Goal: Task Accomplishment & Management: Manage account settings

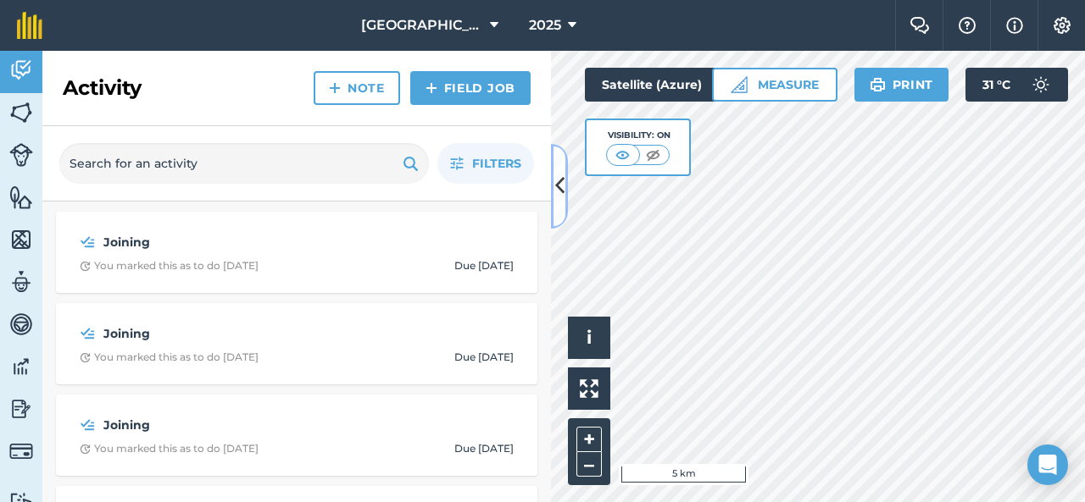
click at [561, 197] on icon at bounding box center [559, 186] width 9 height 30
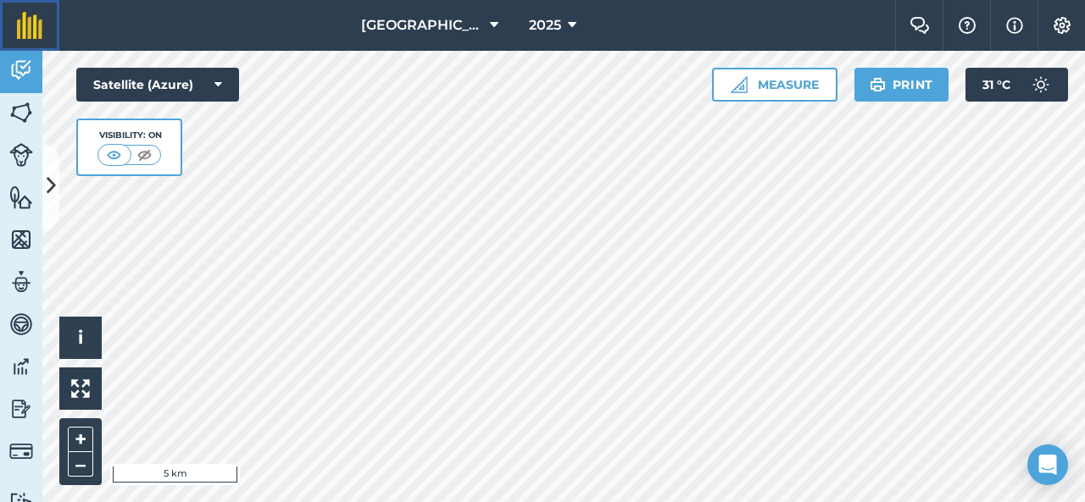
click at [27, 31] on img at bounding box center [29, 25] width 25 height 27
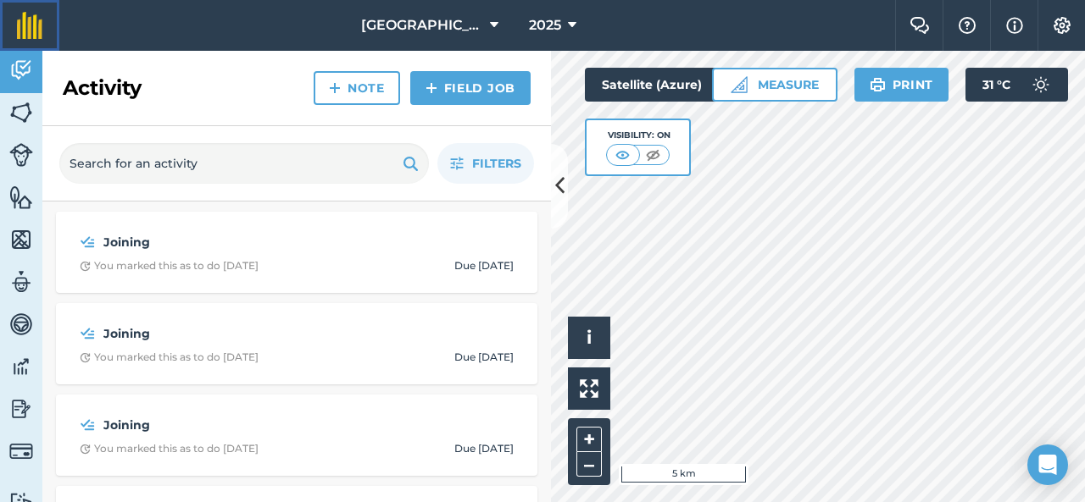
click at [27, 31] on img at bounding box center [29, 25] width 25 height 27
click at [557, 172] on icon at bounding box center [559, 186] width 9 height 30
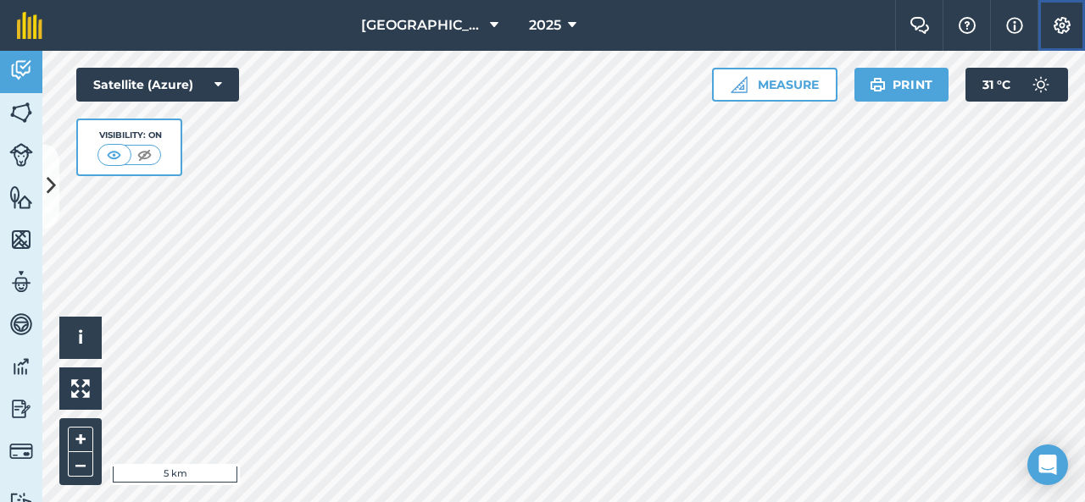
click at [1064, 22] on img at bounding box center [1062, 25] width 20 height 17
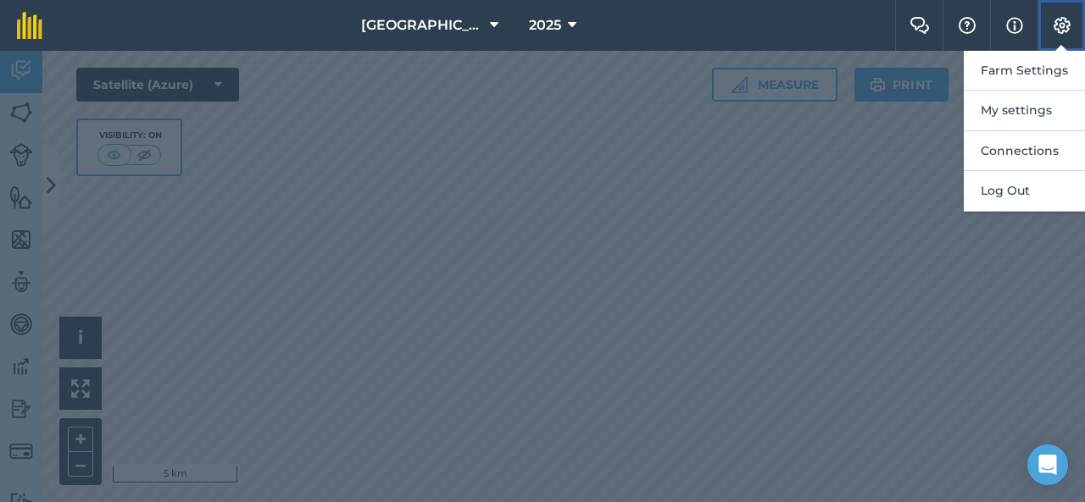
click at [1064, 22] on img at bounding box center [1062, 25] width 20 height 17
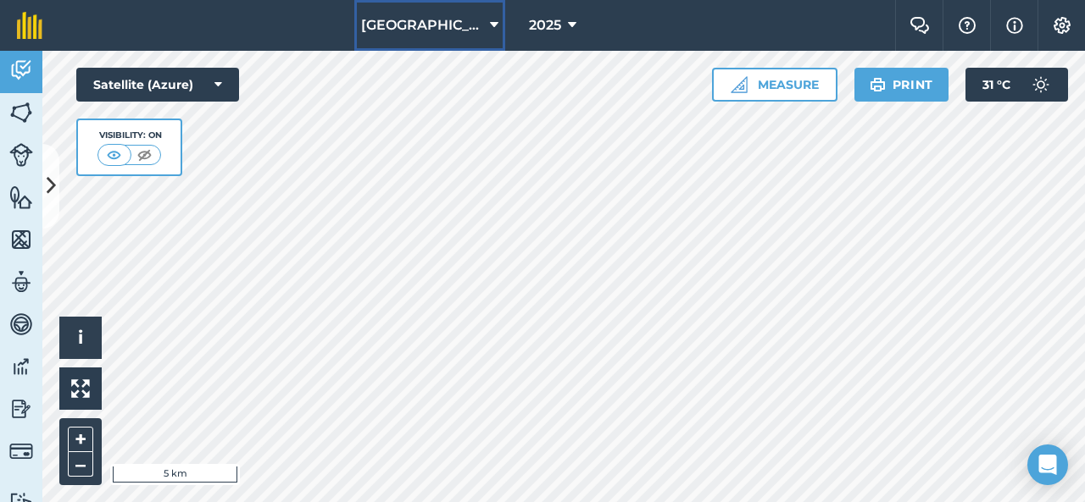
click at [490, 24] on icon at bounding box center [494, 25] width 8 height 20
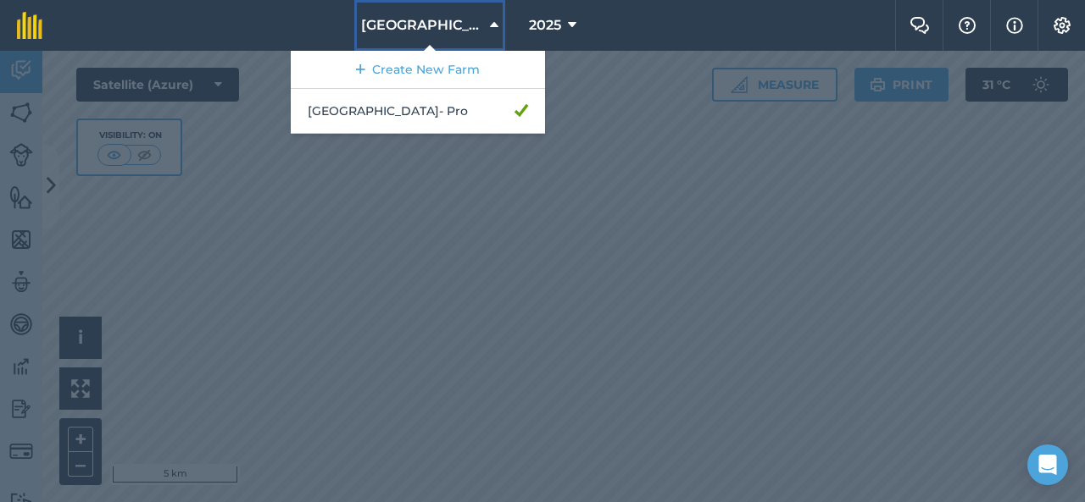
click at [490, 24] on icon at bounding box center [494, 25] width 8 height 20
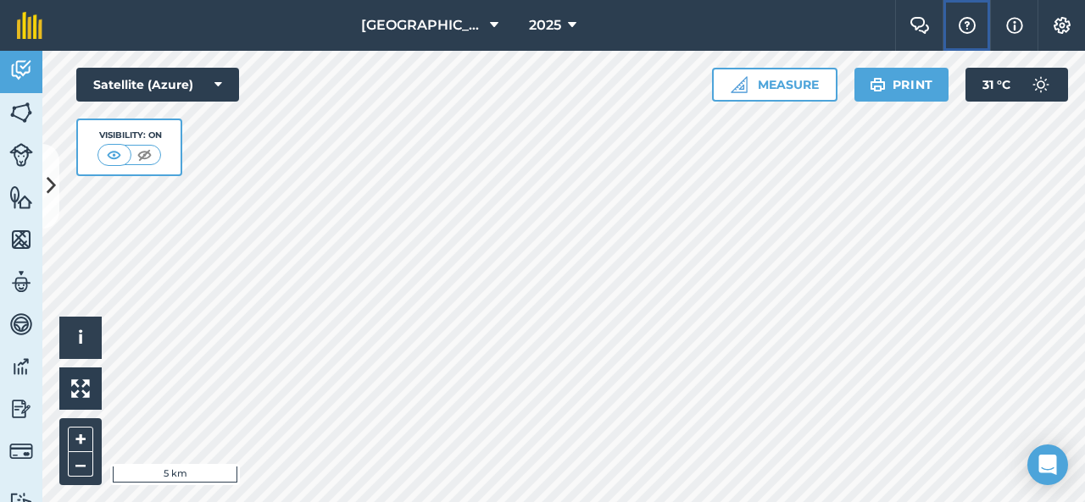
click at [966, 29] on img at bounding box center [967, 25] width 20 height 17
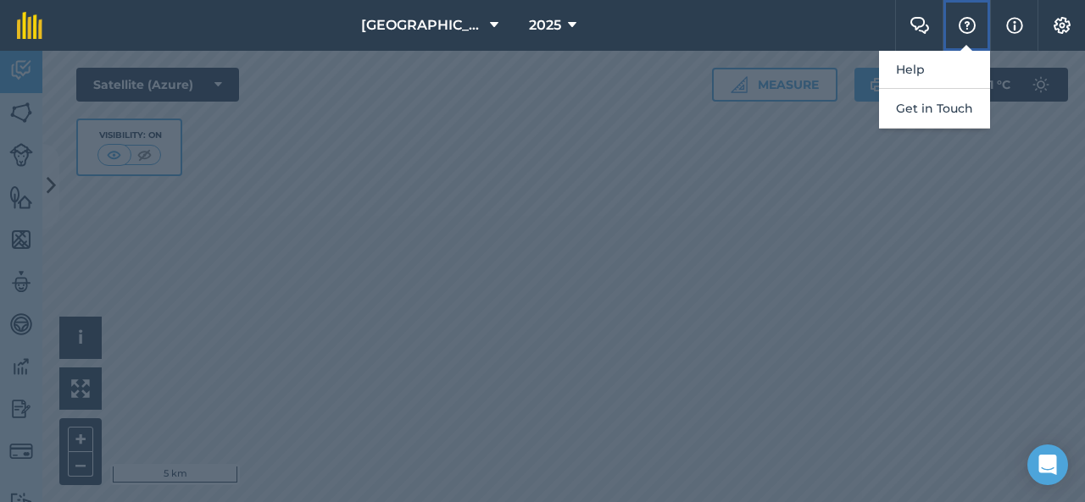
click at [966, 29] on img at bounding box center [967, 25] width 20 height 17
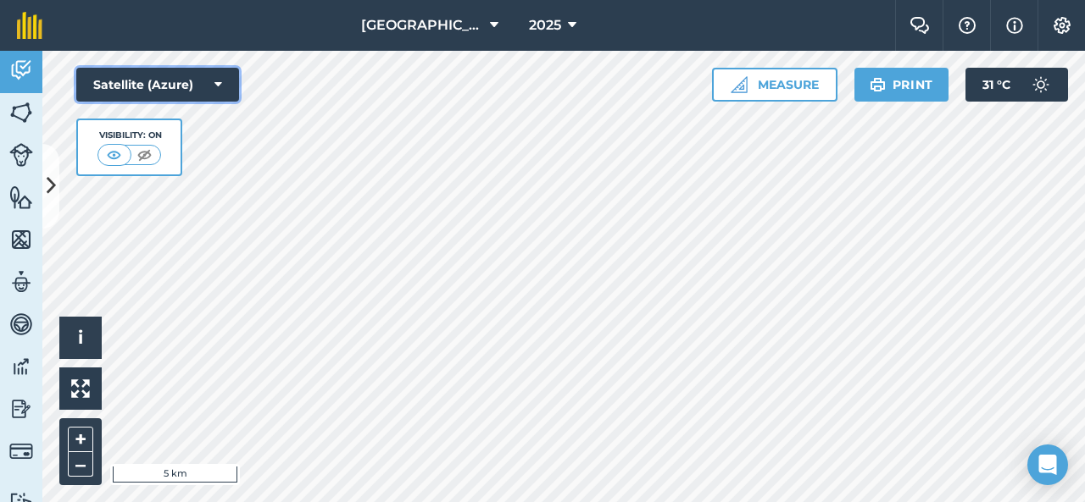
click at [217, 86] on icon at bounding box center [218, 84] width 8 height 17
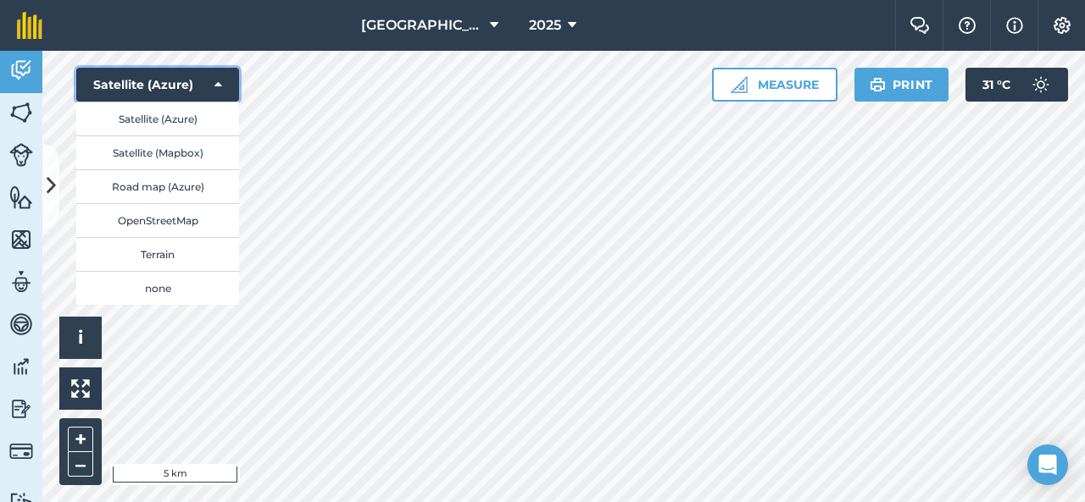
click at [217, 86] on icon at bounding box center [218, 84] width 8 height 17
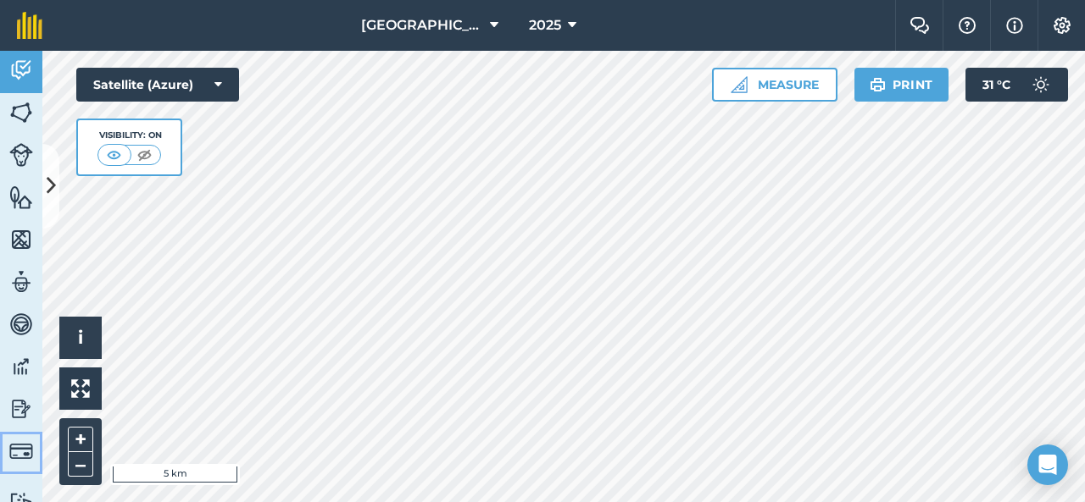
click at [26, 454] on img at bounding box center [21, 452] width 24 height 24
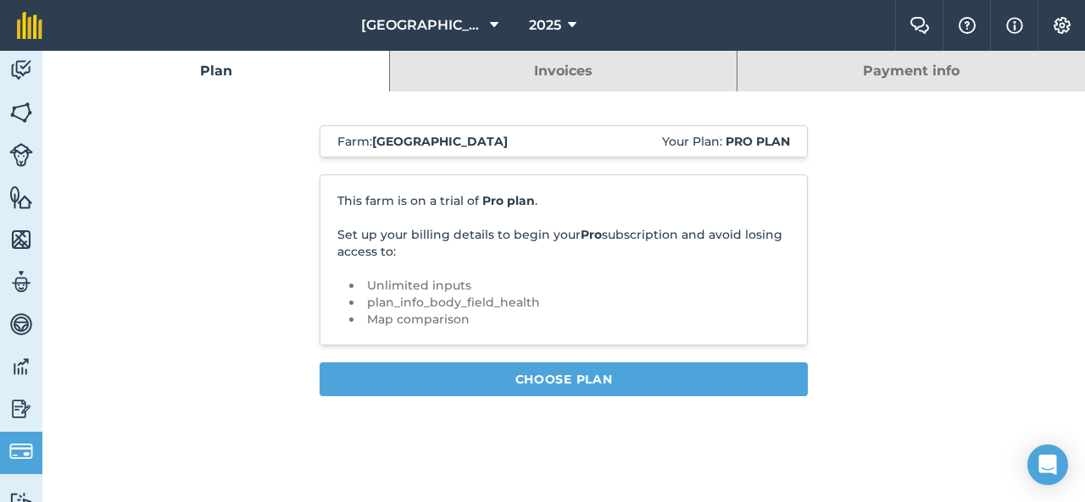
click at [922, 68] on link "Payment info" at bounding box center [910, 71] width 347 height 41
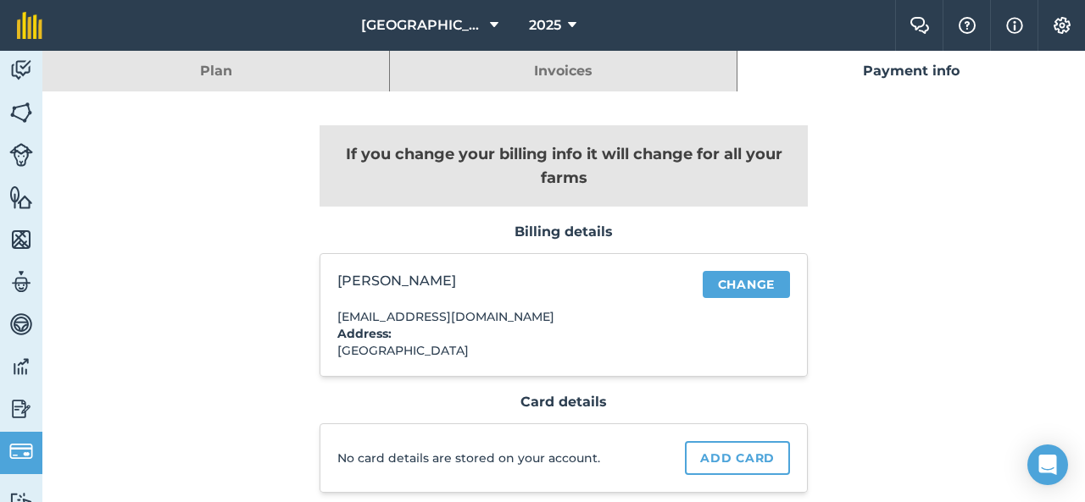
click at [913, 61] on link "Payment info" at bounding box center [910, 71] width 347 height 41
click at [934, 66] on link "Payment info" at bounding box center [910, 71] width 347 height 41
click at [597, 71] on link "Invoices" at bounding box center [563, 71] width 347 height 41
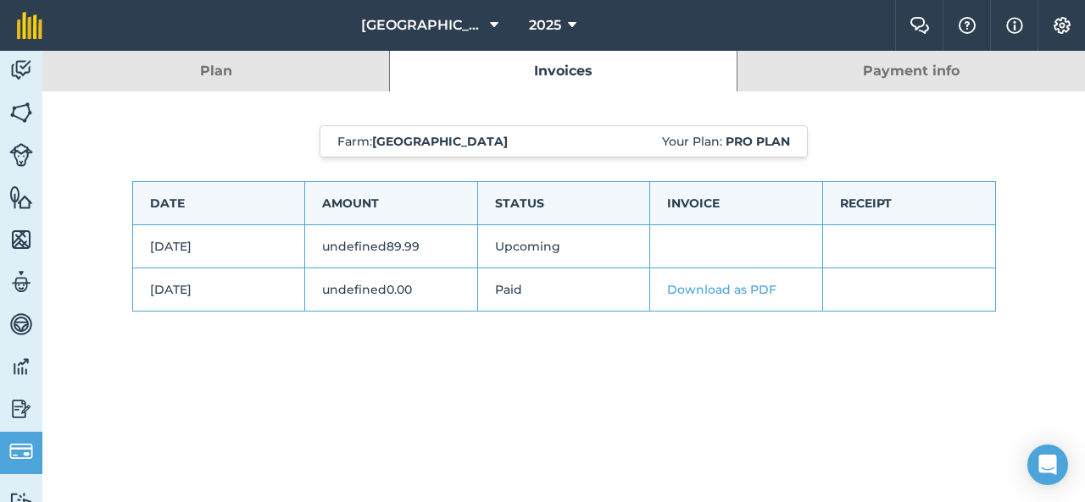
click at [287, 68] on link "Plan" at bounding box center [215, 71] width 347 height 41
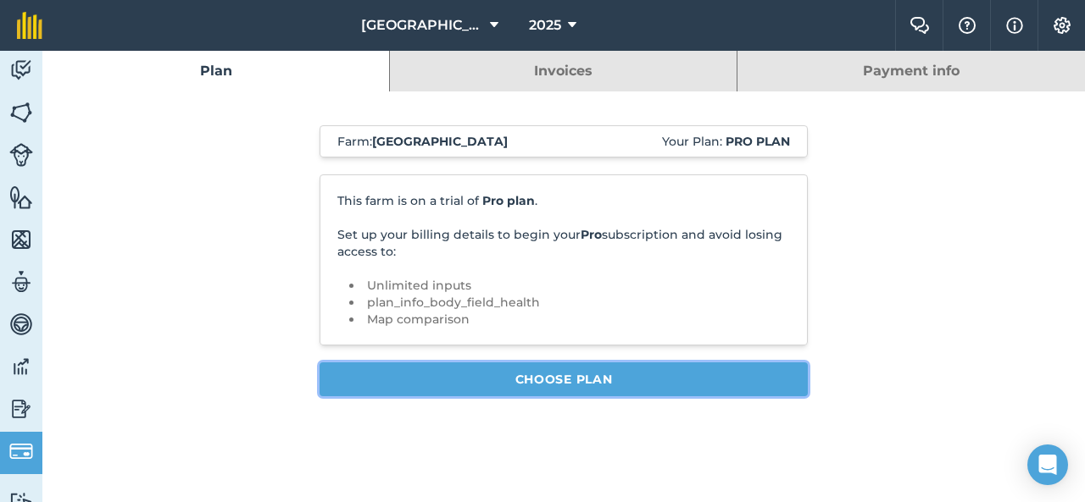
click at [741, 380] on link "Choose Plan" at bounding box center [563, 380] width 488 height 34
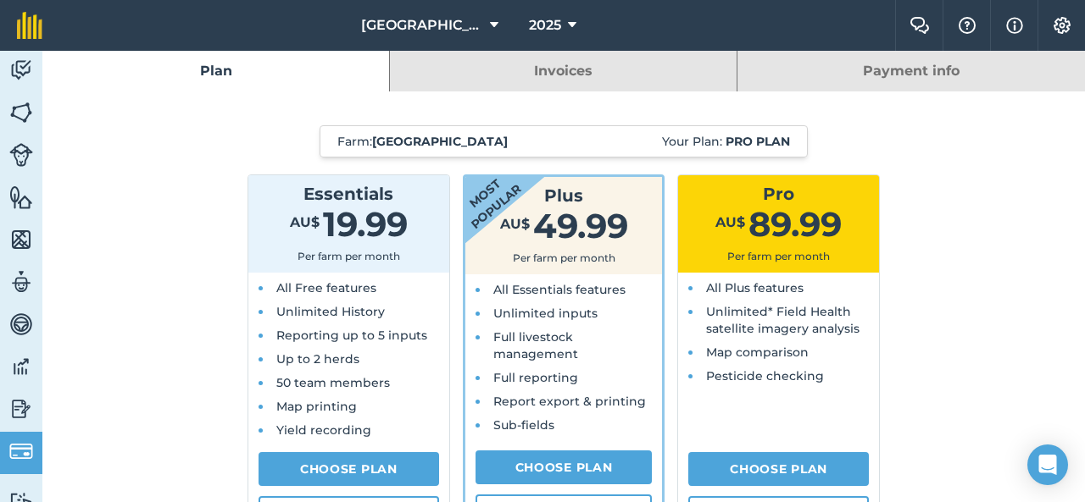
click at [586, 69] on link "Invoices" at bounding box center [563, 71] width 347 height 41
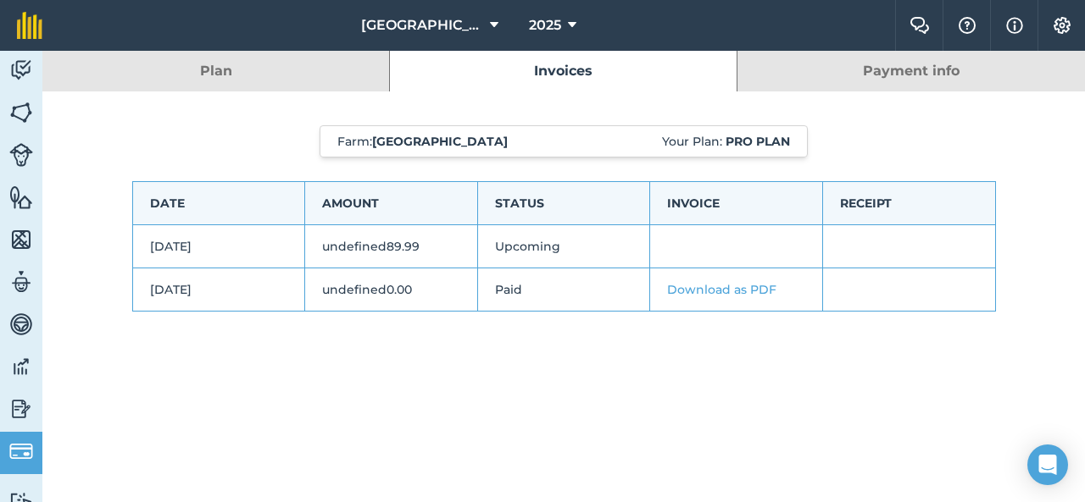
click at [931, 69] on link "Payment info" at bounding box center [910, 71] width 347 height 41
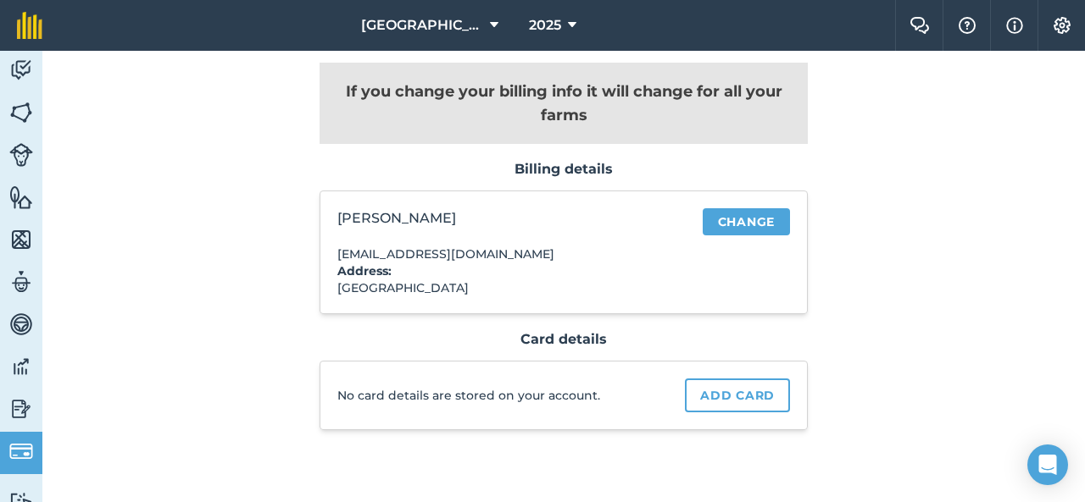
scroll to position [65, 0]
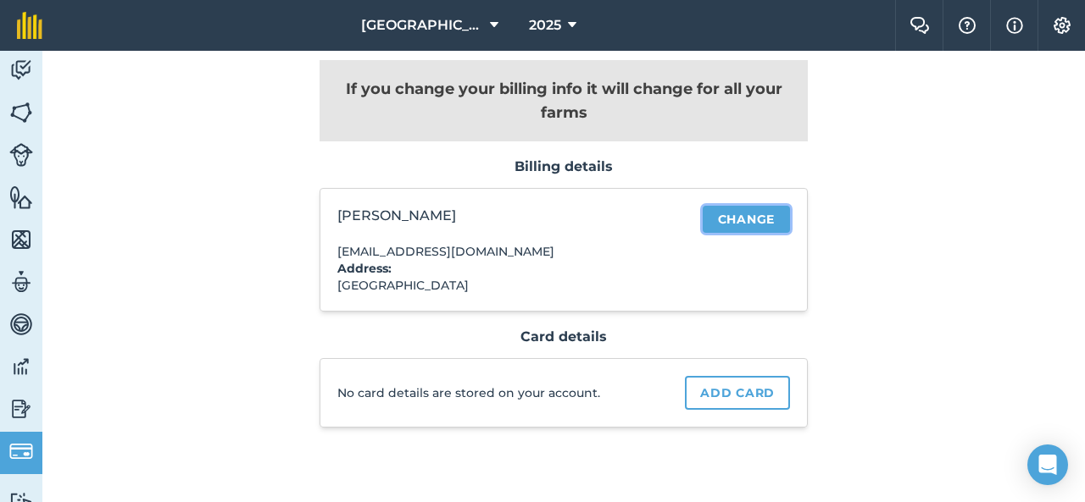
click at [726, 215] on link "Change" at bounding box center [745, 219] width 87 height 27
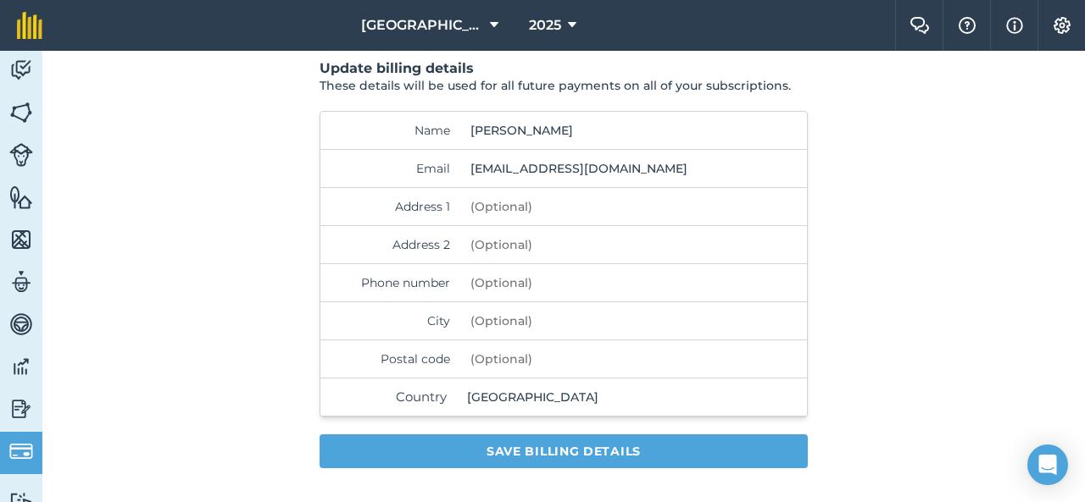
click at [576, 136] on input "[PERSON_NAME]" at bounding box center [598, 130] width 269 height 37
type input "B"
type input "[PERSON_NAME]"
click at [933, 294] on div "Update billing details These details will be used for all future payments on al…" at bounding box center [564, 264] width 914 height 476
click at [533, 203] on input "Address 1" at bounding box center [598, 206] width 269 height 37
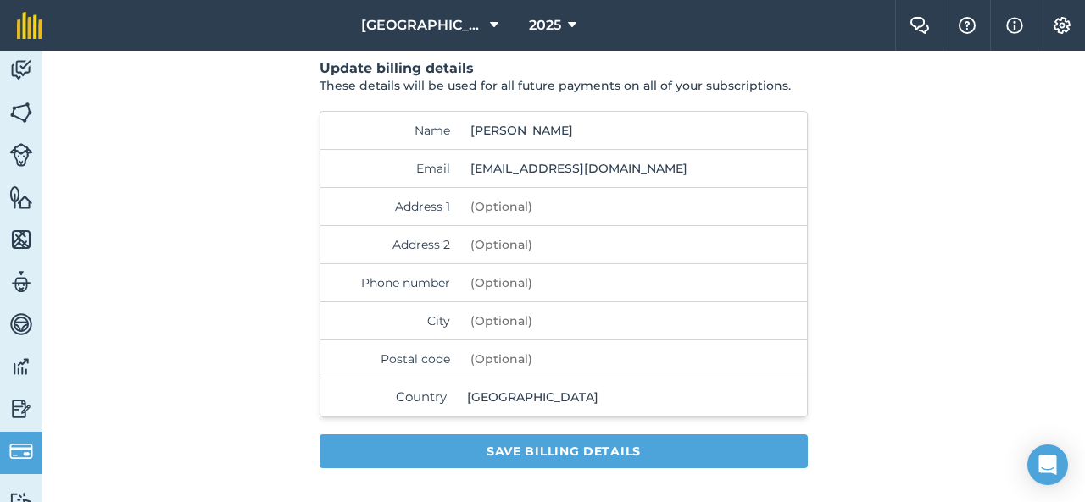
type input "[STREET_ADDRESS]"
type input "0427771102"
type input "Talwood"
type input "4496"
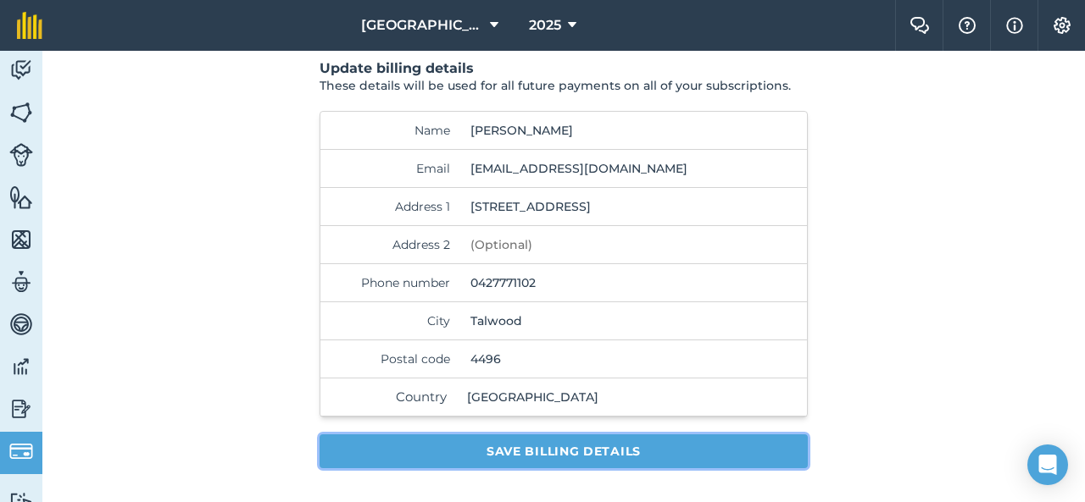
click at [562, 453] on button "Save billing details" at bounding box center [563, 452] width 488 height 34
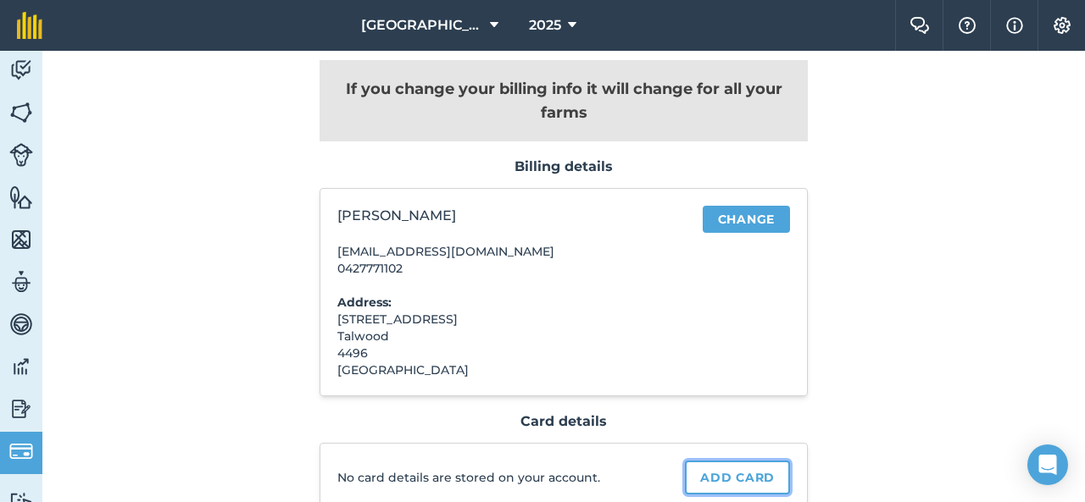
click at [769, 480] on link "Add card" at bounding box center [737, 478] width 105 height 34
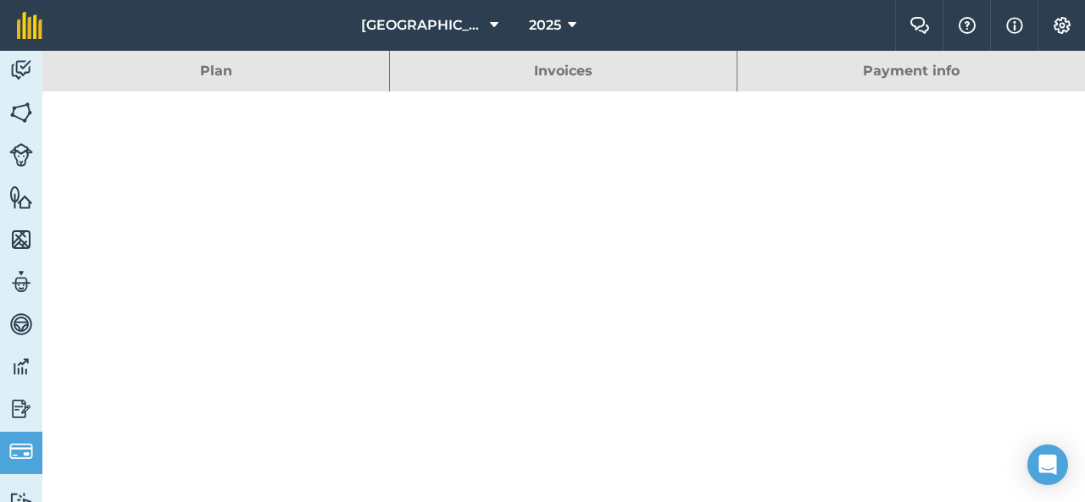
click at [290, 67] on link "Plan" at bounding box center [215, 71] width 347 height 41
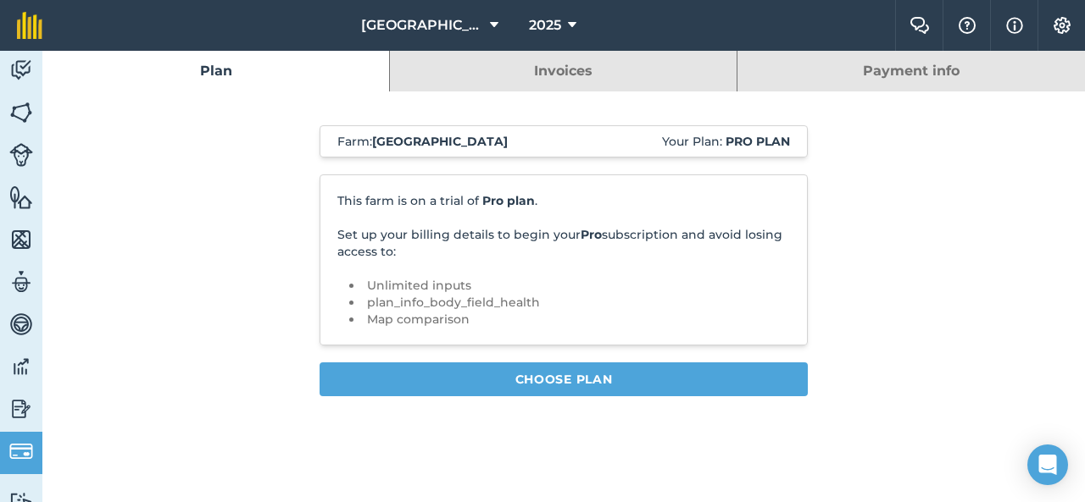
click at [575, 80] on link "Invoices" at bounding box center [563, 71] width 347 height 41
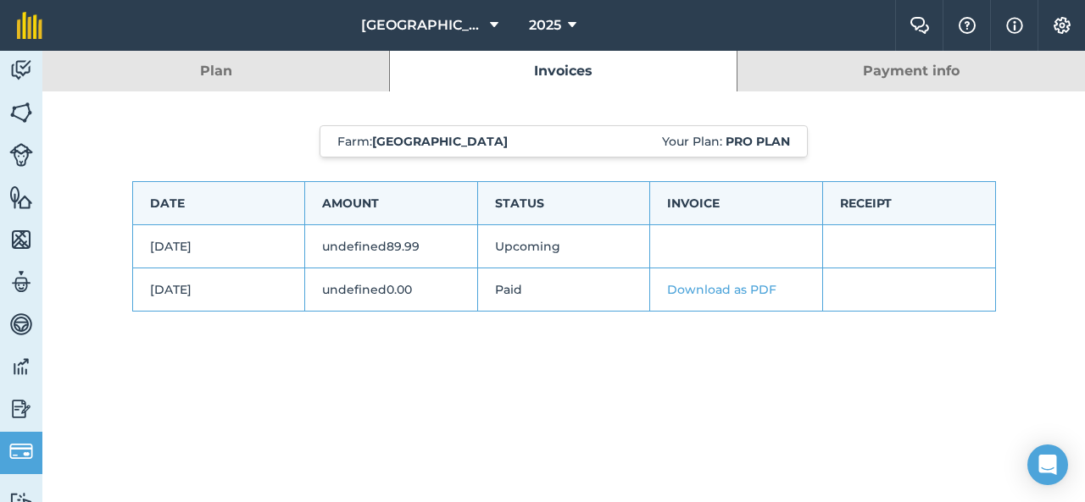
click at [801, 67] on link "Payment info" at bounding box center [910, 71] width 347 height 41
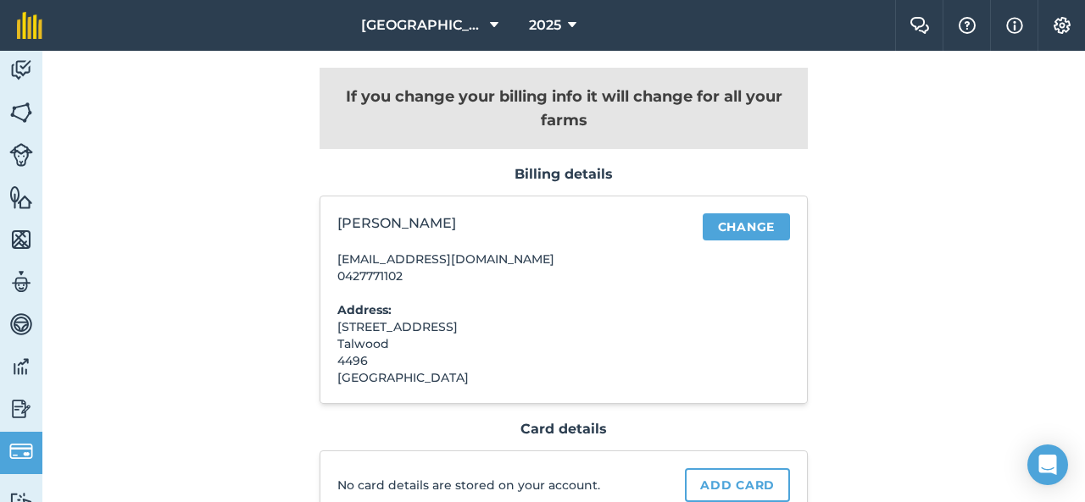
scroll to position [150, 0]
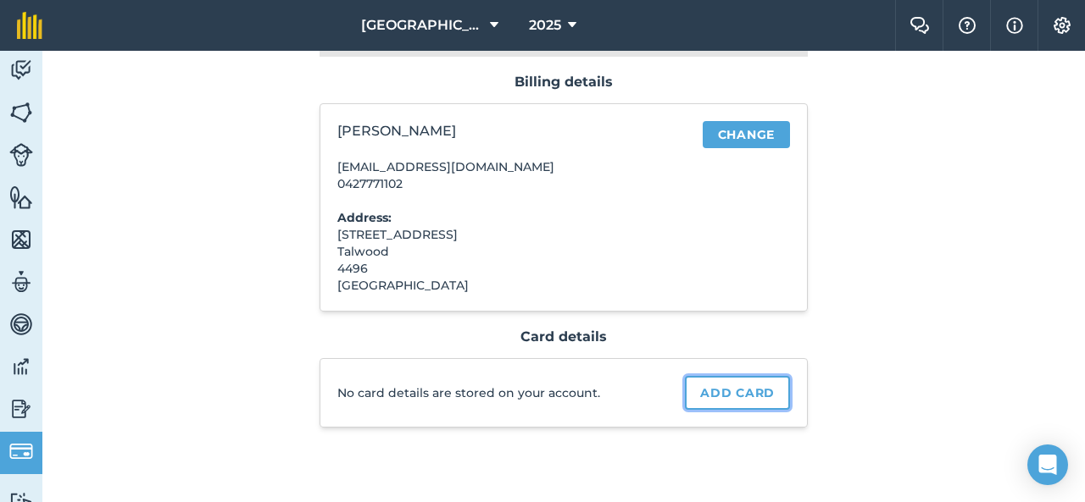
click at [709, 396] on link "Add card" at bounding box center [737, 393] width 105 height 34
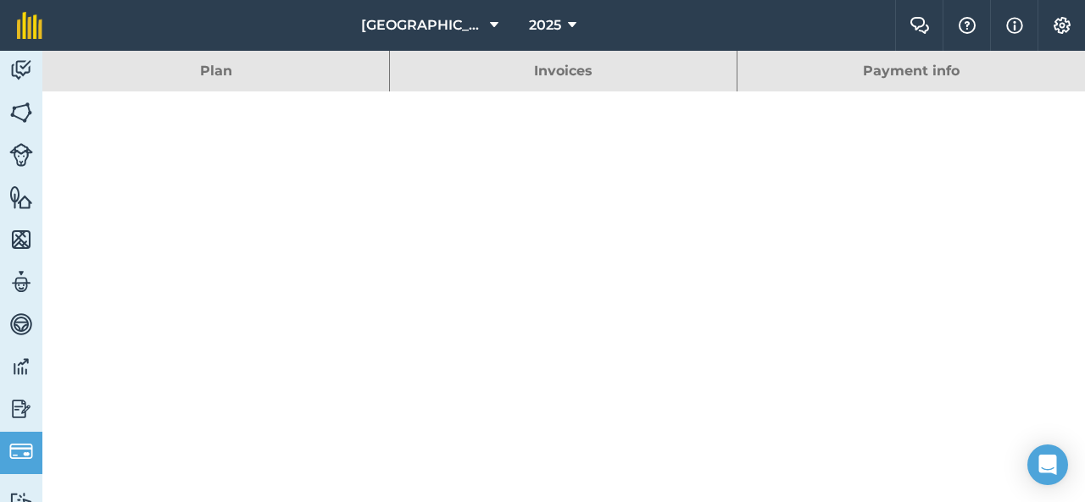
click at [532, 441] on div "Plan Invoices Payment info" at bounding box center [563, 277] width 1042 height 452
click at [922, 70] on link "Payment info" at bounding box center [910, 71] width 347 height 41
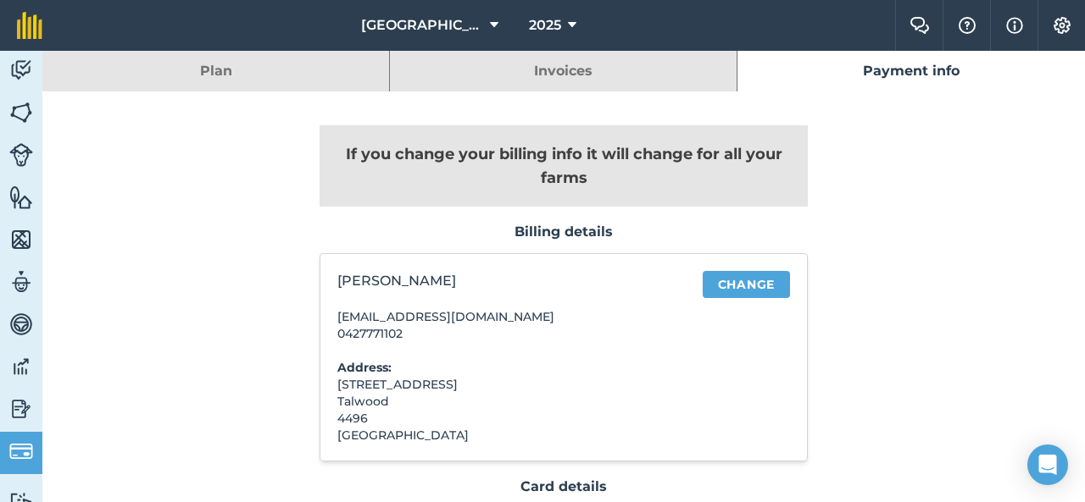
drag, startPoint x: 886, startPoint y: 361, endPoint x: 890, endPoint y: 270, distance: 90.7
click at [890, 270] on div "If you change your billing info it will change for all your farms Billing detai…" at bounding box center [564, 360] width 914 height 537
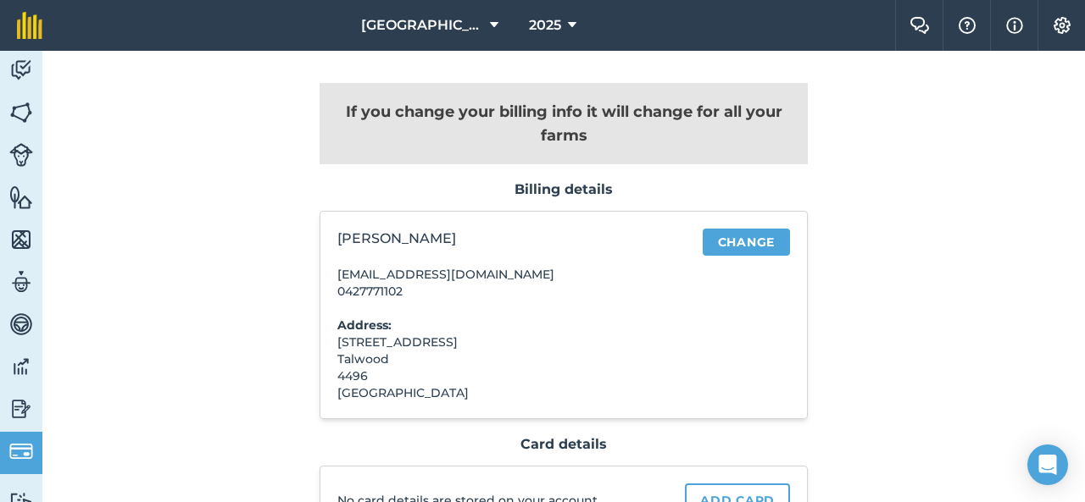
scroll to position [150, 0]
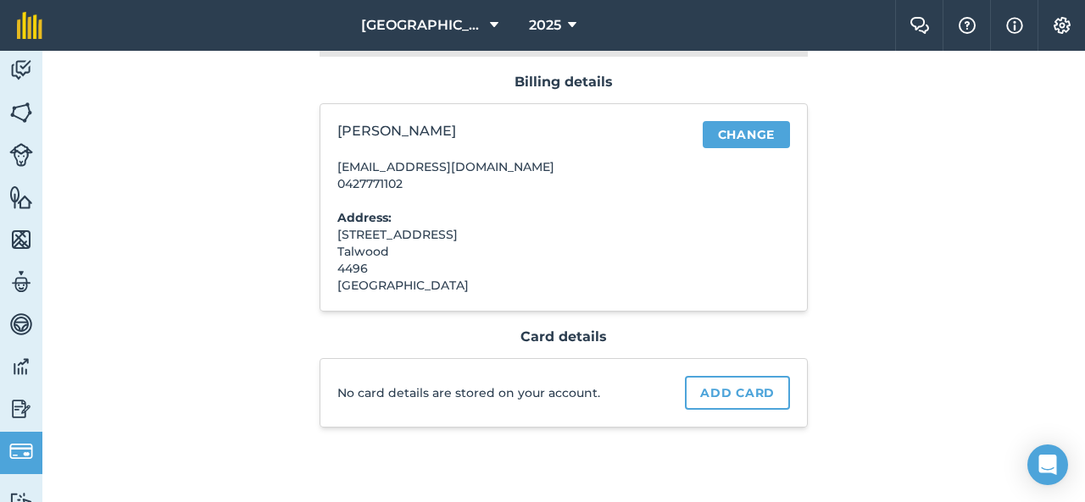
drag, startPoint x: 802, startPoint y: 456, endPoint x: 727, endPoint y: 440, distance: 76.3
click at [727, 440] on div "If you change your billing info it will change for all your farms Billing detai…" at bounding box center [564, 210] width 914 height 537
drag, startPoint x: 727, startPoint y: 440, endPoint x: 758, endPoint y: 398, distance: 51.5
click at [758, 398] on div "If you change your billing info it will change for all your farms Billing detai…" at bounding box center [563, 210] width 488 height 537
click at [758, 398] on link "Add card" at bounding box center [737, 393] width 105 height 34
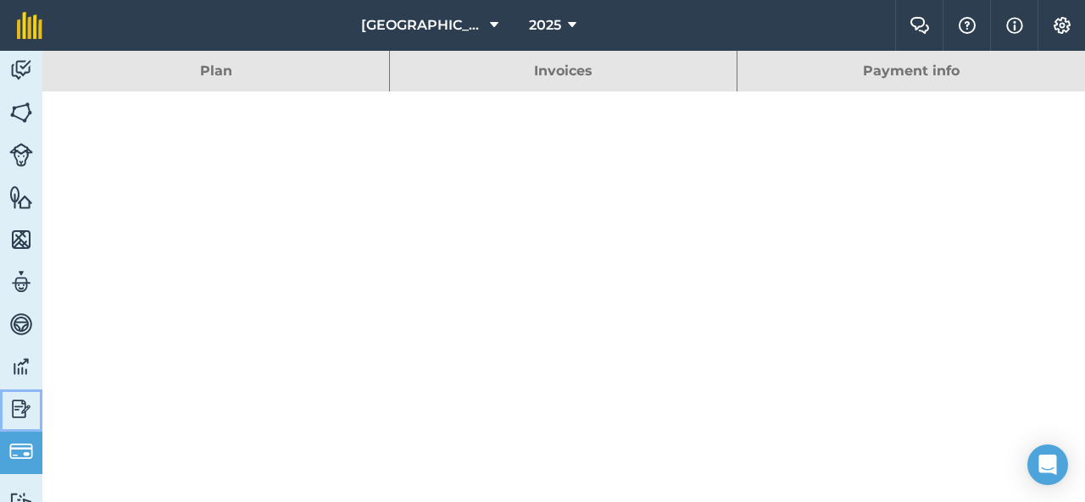
click at [25, 412] on img at bounding box center [21, 409] width 24 height 25
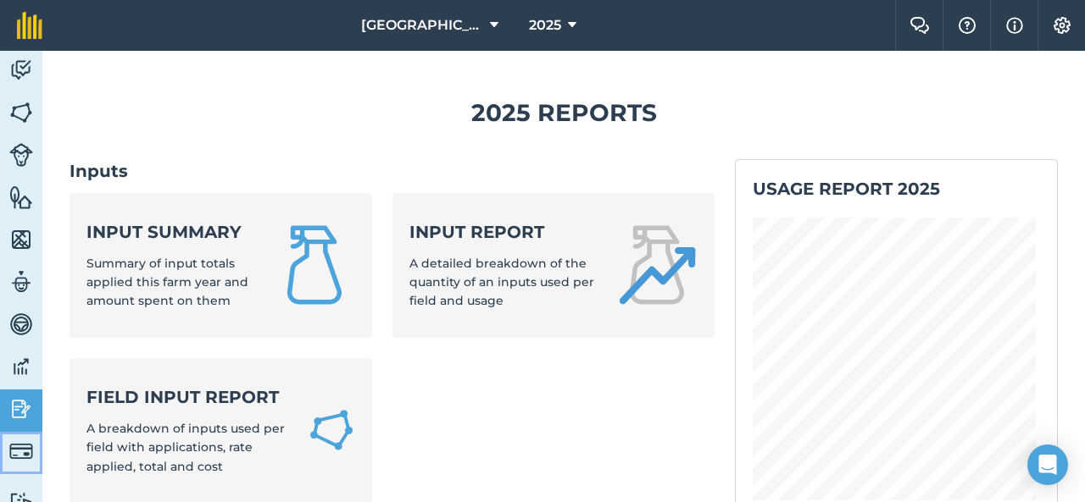
click at [31, 454] on img at bounding box center [21, 452] width 24 height 24
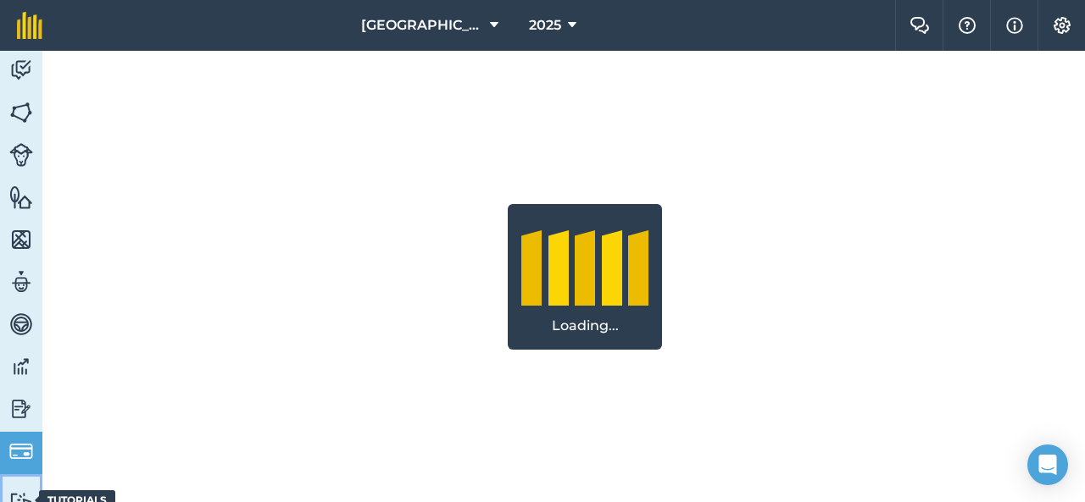
click at [22, 496] on img at bounding box center [21, 500] width 24 height 16
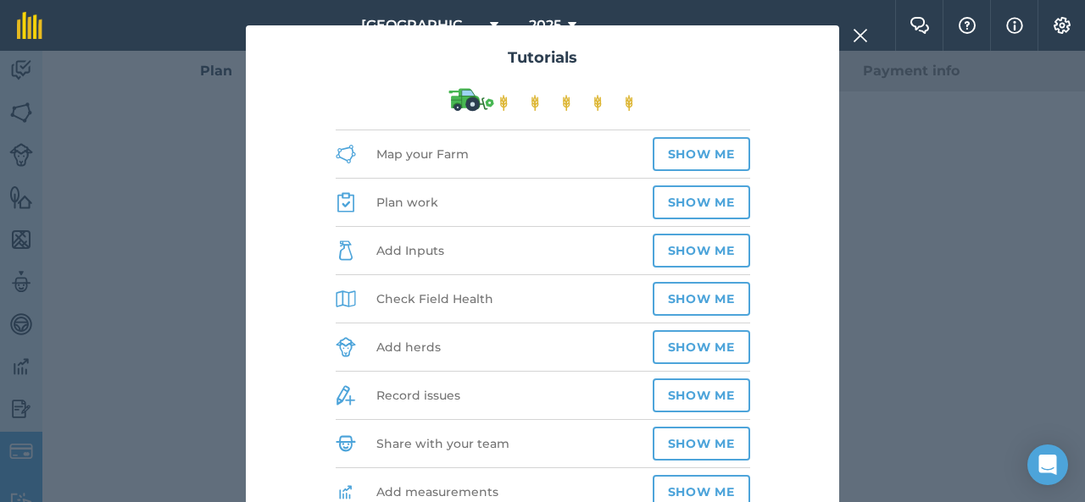
click at [864, 31] on nav "[GEOGRAPHIC_DATA] 2025" at bounding box center [477, 25] width 836 height 51
click at [863, 36] on nav "[GEOGRAPHIC_DATA] 2025" at bounding box center [477, 25] width 836 height 51
click at [863, 37] on nav "[GEOGRAPHIC_DATA] 2025" at bounding box center [477, 25] width 836 height 51
click at [865, 31] on nav "[GEOGRAPHIC_DATA] 2025" at bounding box center [477, 25] width 836 height 51
click at [869, 36] on nav "[GEOGRAPHIC_DATA] 2025" at bounding box center [477, 25] width 836 height 51
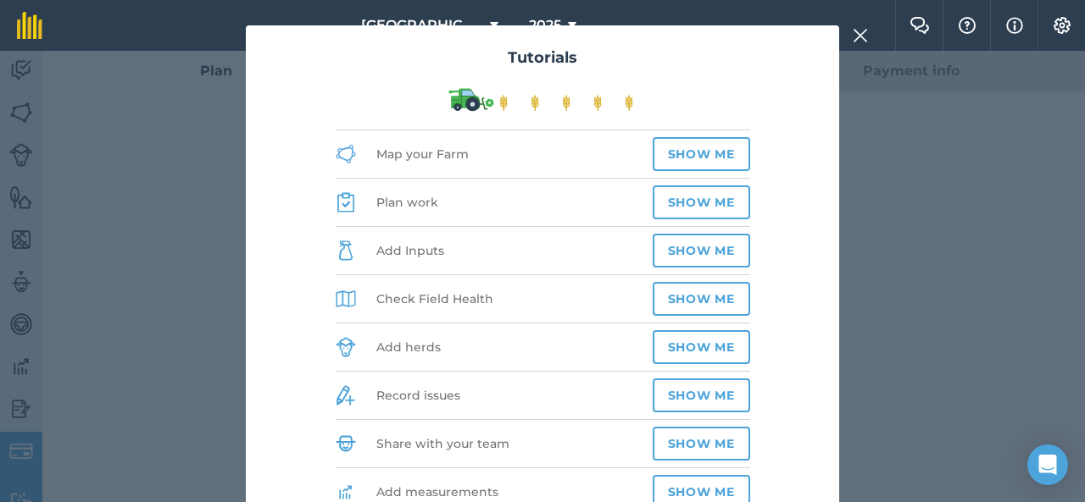
click at [1008, 130] on div "Tutorials Map your Farm Show me Plan work Show me Add Inputs Show me Check Fiel…" at bounding box center [542, 277] width 1085 height 452
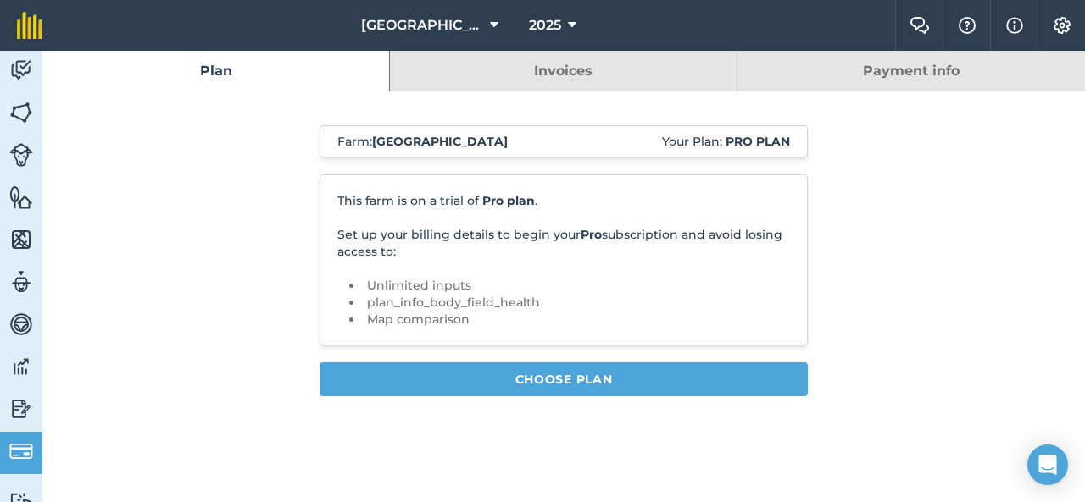
click at [909, 58] on link "Payment info" at bounding box center [910, 71] width 347 height 41
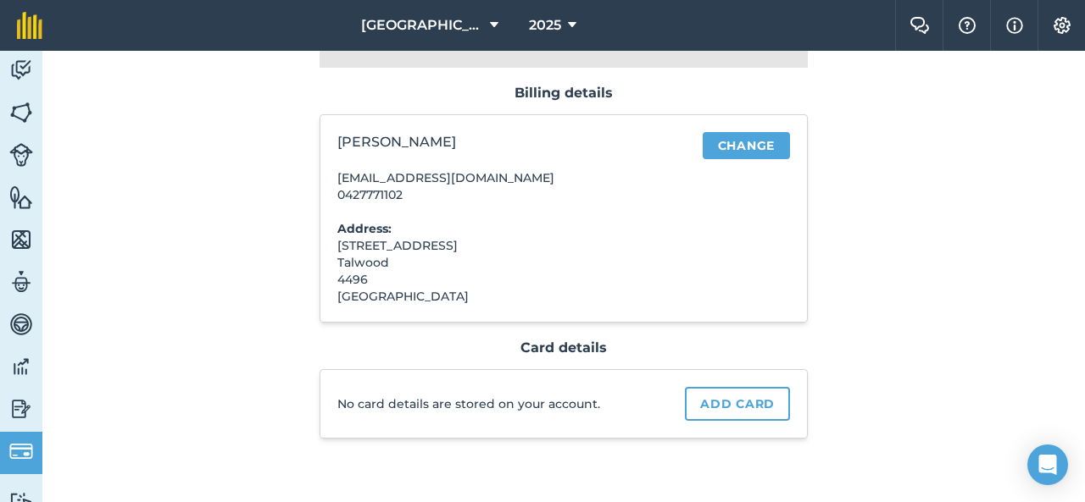
scroll to position [150, 0]
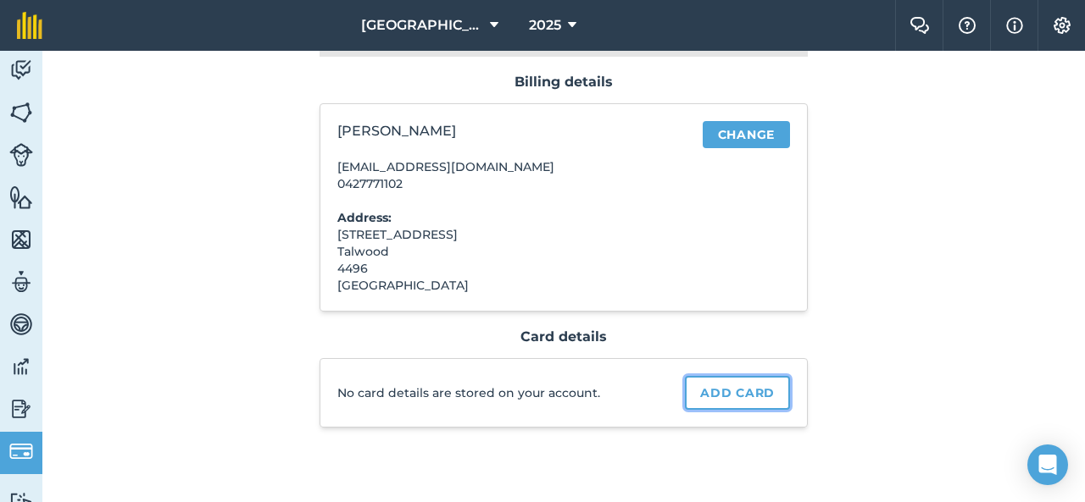
click at [749, 391] on link "Add card" at bounding box center [737, 393] width 105 height 34
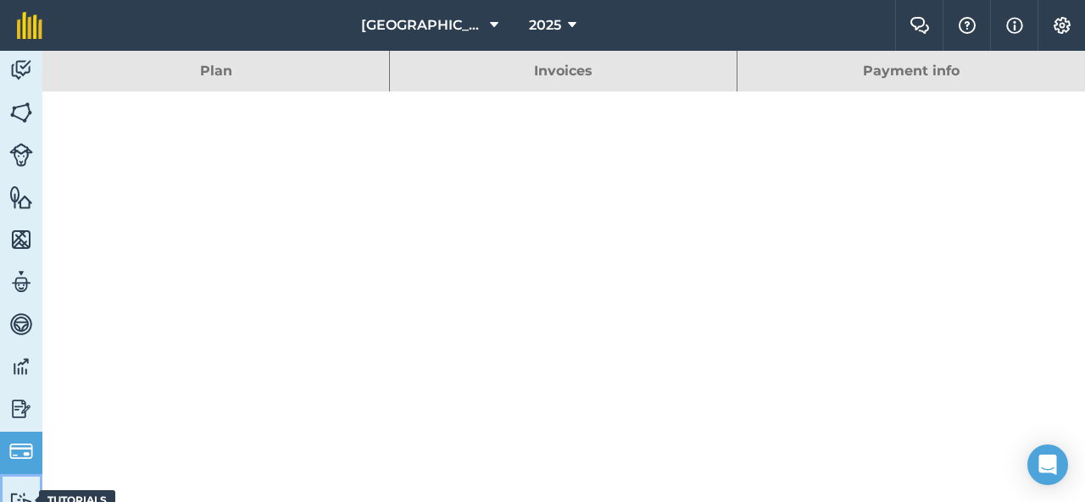
click at [19, 495] on img at bounding box center [21, 500] width 24 height 16
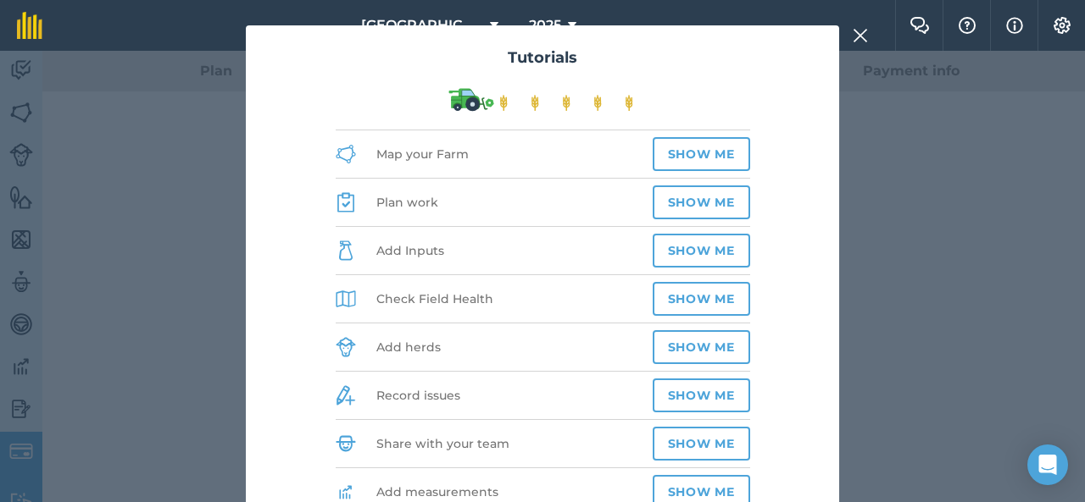
click at [28, 447] on div "Tutorials Map your Farm Show me Plan work Show me Add Inputs Show me Check Fiel…" at bounding box center [542, 277] width 1085 height 452
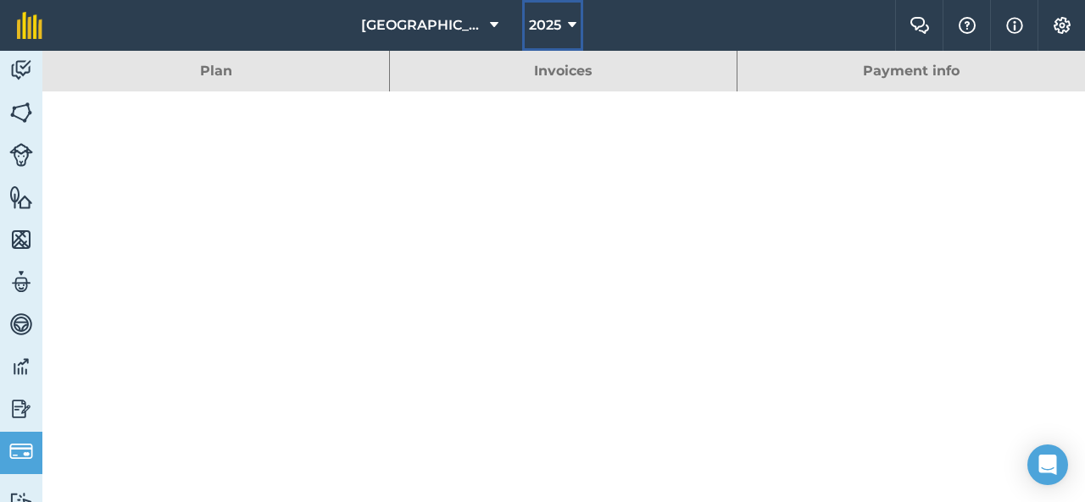
click at [550, 21] on button "2025" at bounding box center [552, 25] width 61 height 51
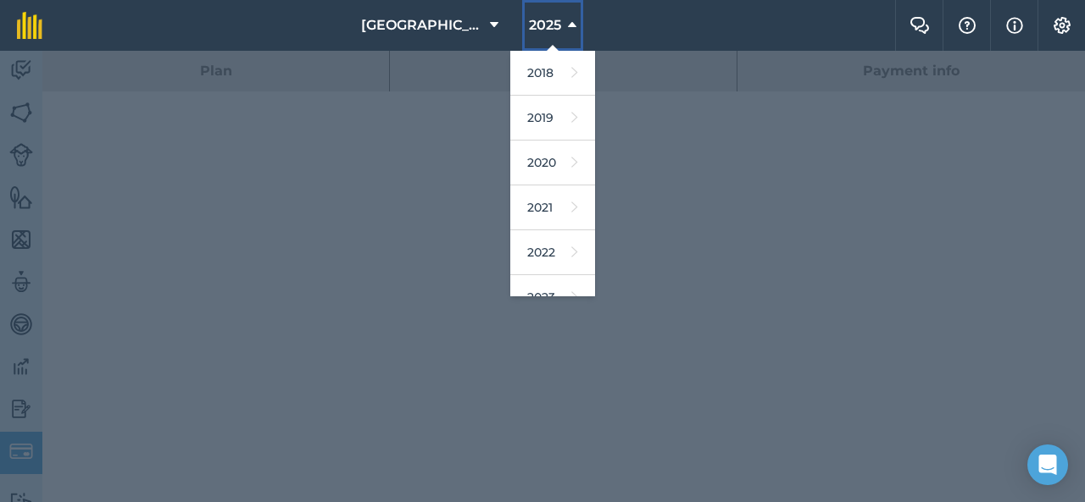
click at [568, 25] on icon at bounding box center [572, 25] width 8 height 20
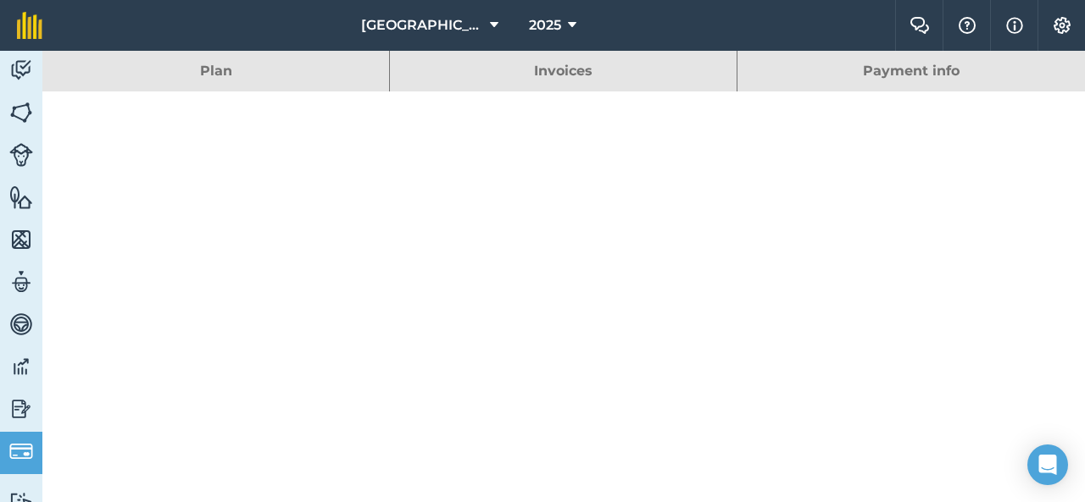
click at [898, 74] on link "Payment info" at bounding box center [910, 71] width 347 height 41
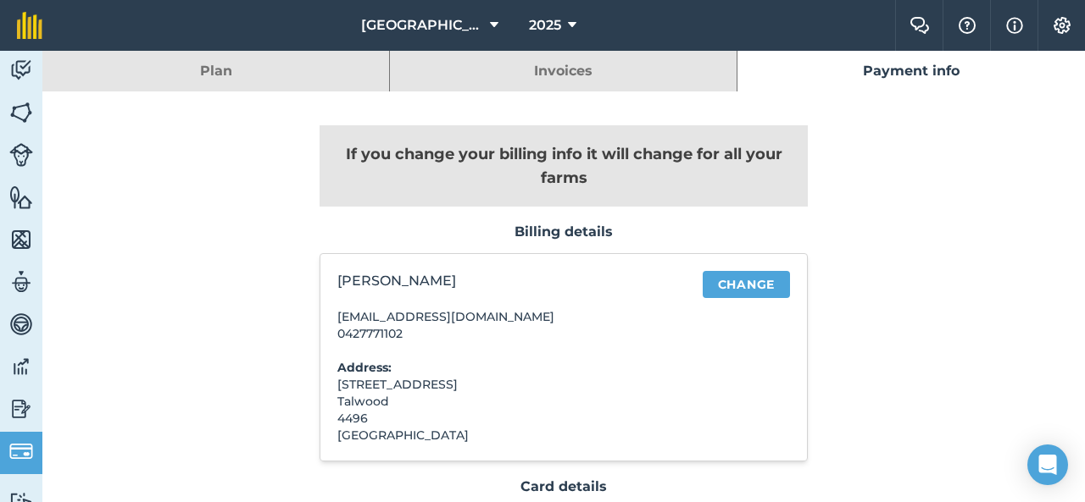
scroll to position [150, 0]
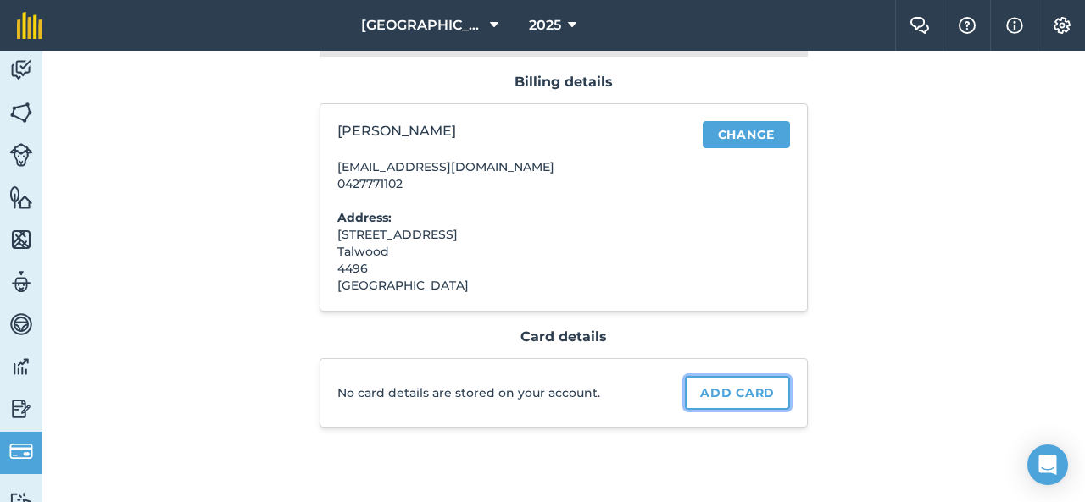
click at [752, 397] on link "Add card" at bounding box center [737, 393] width 105 height 34
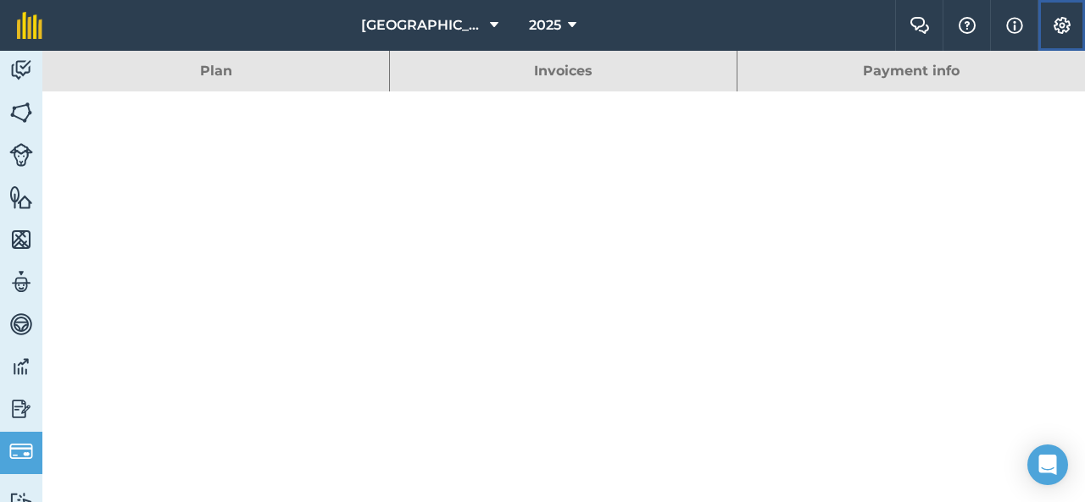
click at [1056, 24] on img at bounding box center [1062, 25] width 20 height 17
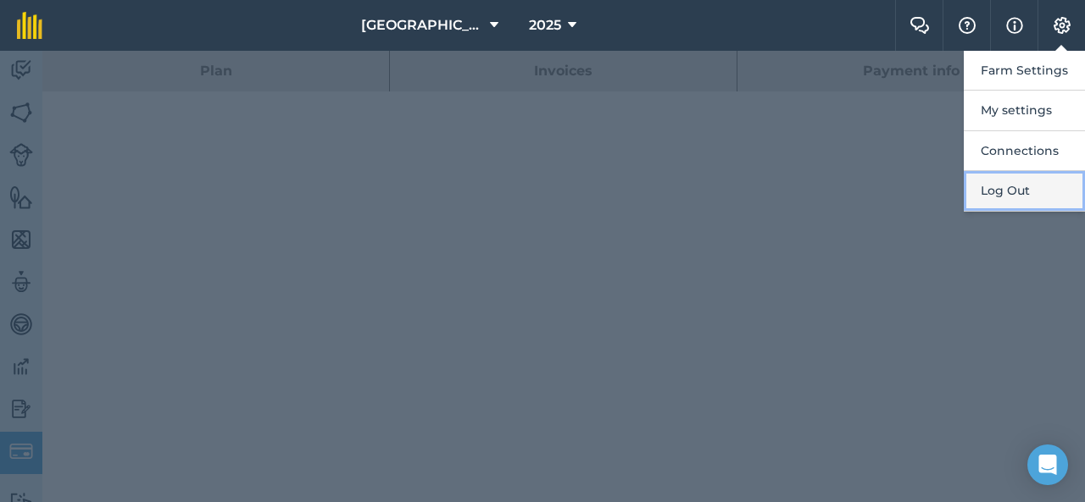
click at [1024, 187] on button "Log Out" at bounding box center [1023, 191] width 121 height 40
